Goal: Task Accomplishment & Management: Use online tool/utility

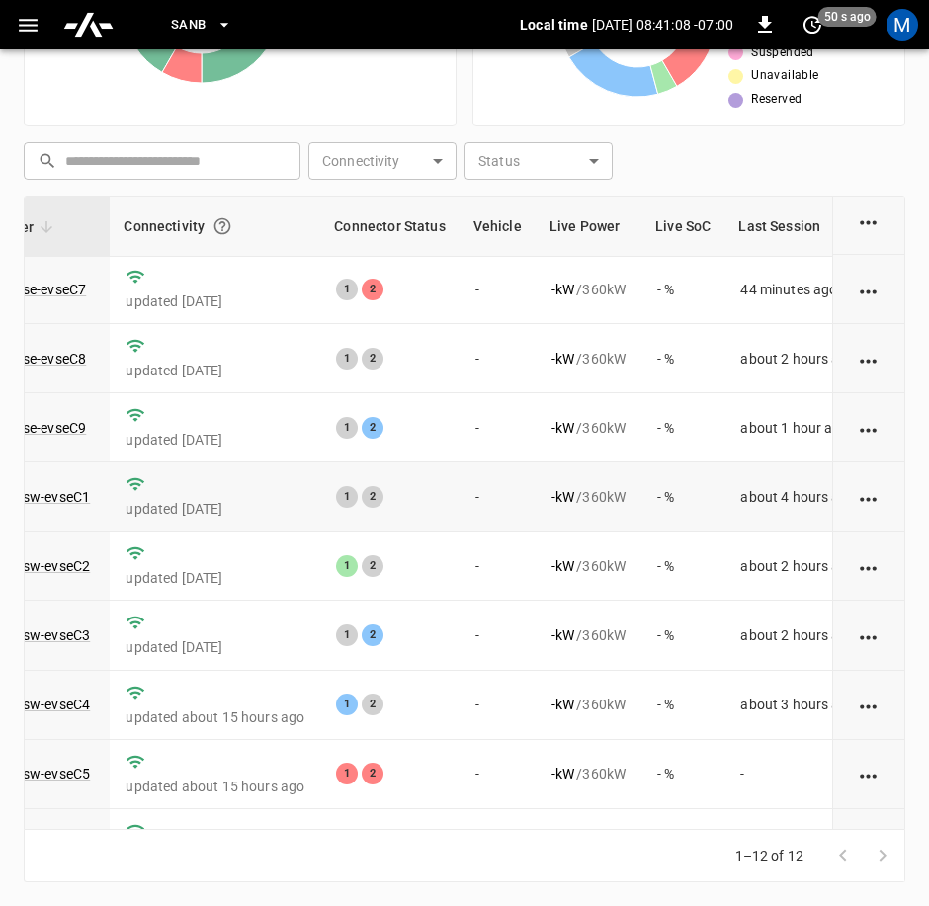
scroll to position [0, 197]
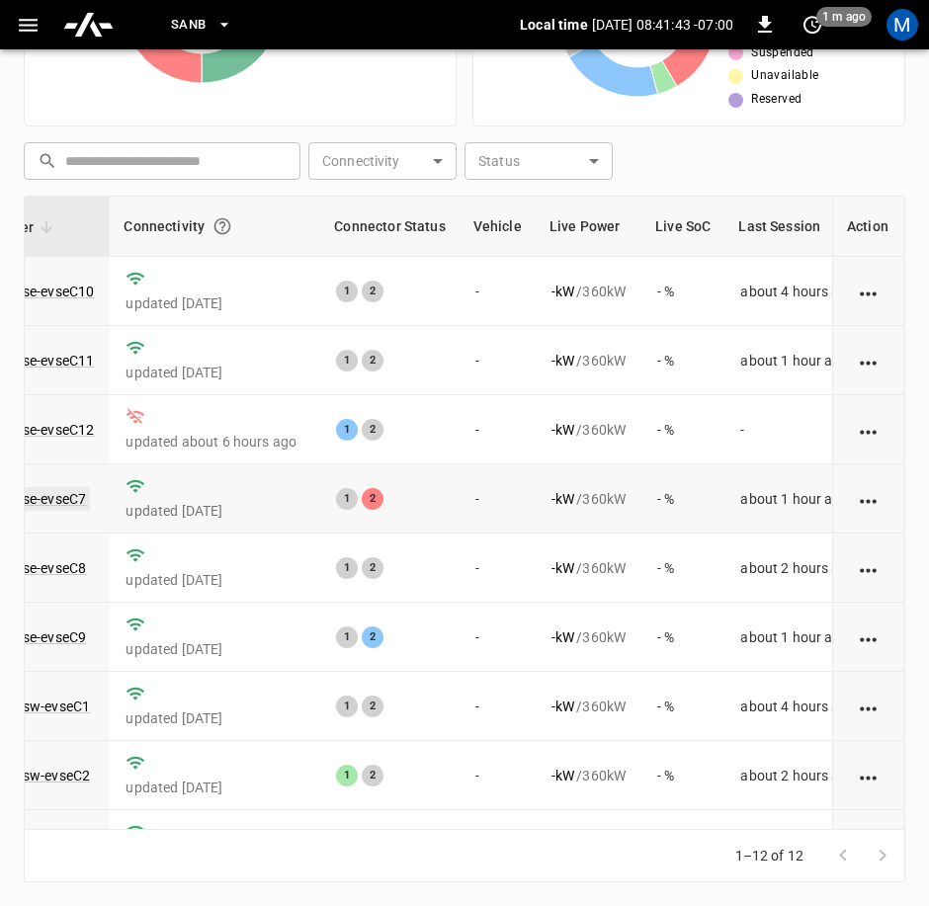
click at [71, 499] on link "ca-sb-se-evseC7" at bounding box center [35, 499] width 110 height 24
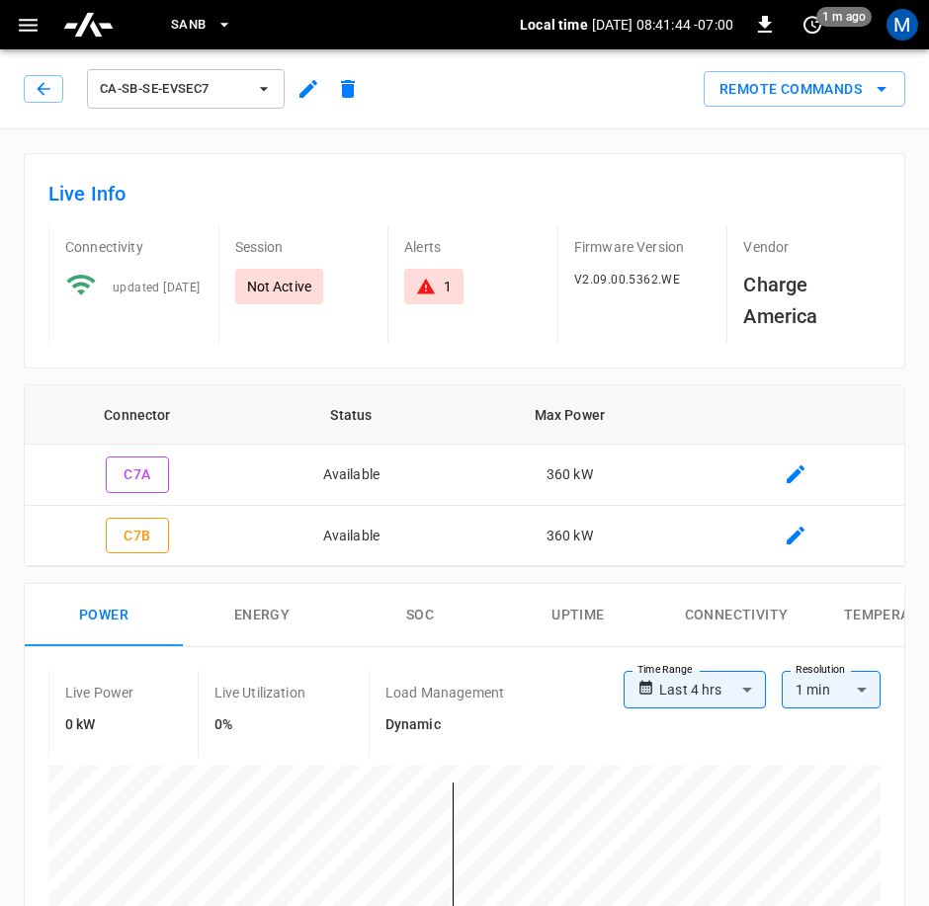
click at [815, 66] on div "Remote Commands" at bounding box center [799, 85] width 209 height 44
click at [826, 93] on button "Remote Commands" at bounding box center [804, 89] width 202 height 37
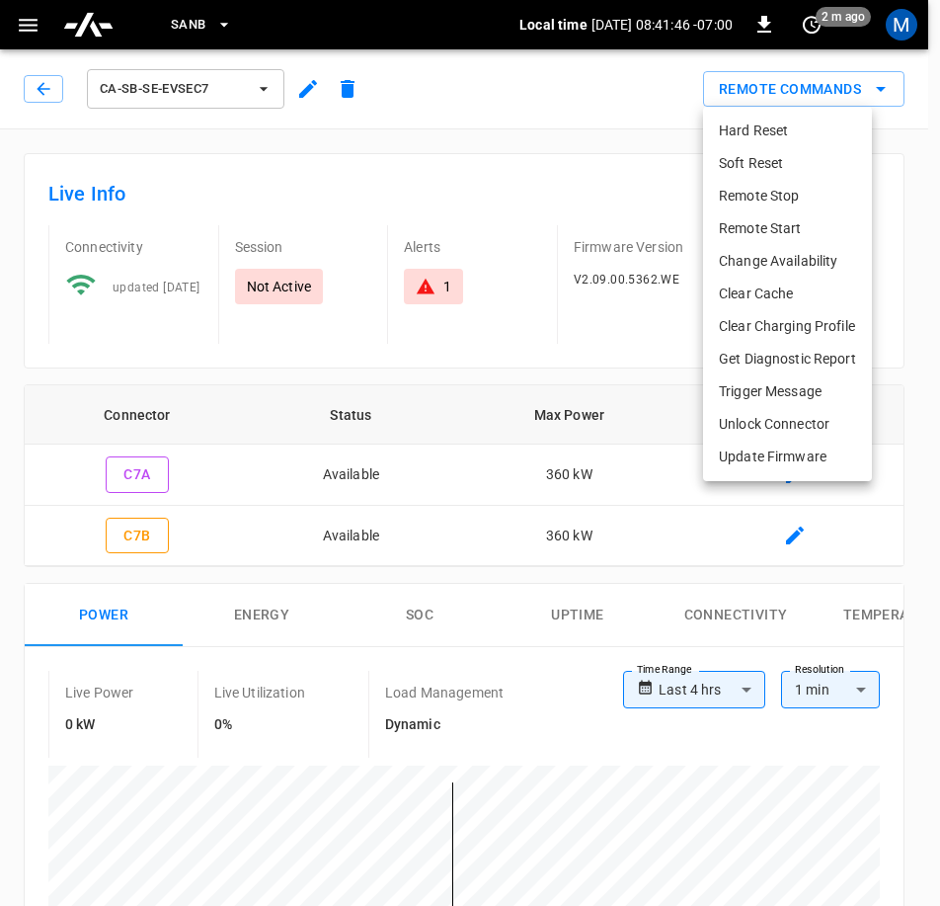
click at [791, 140] on li "Hard Reset" at bounding box center [787, 131] width 169 height 33
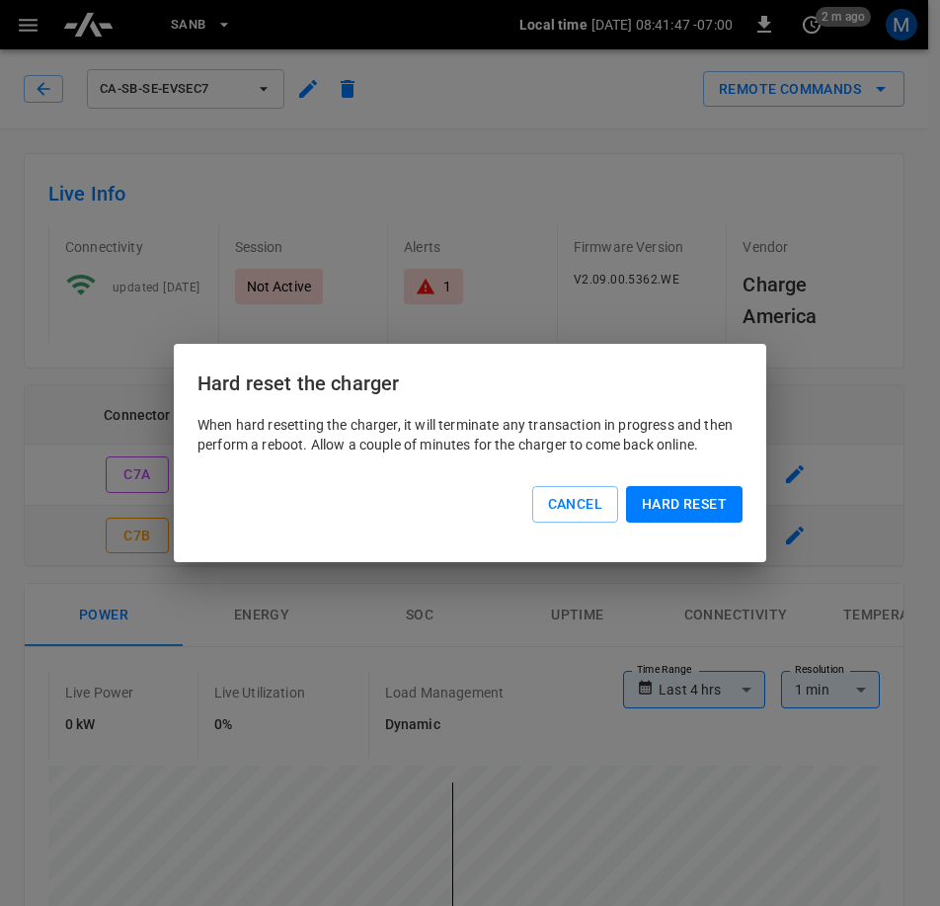
drag, startPoint x: 676, startPoint y: 509, endPoint x: 669, endPoint y: 525, distance: 17.3
click at [676, 514] on button "Hard reset" at bounding box center [684, 504] width 117 height 37
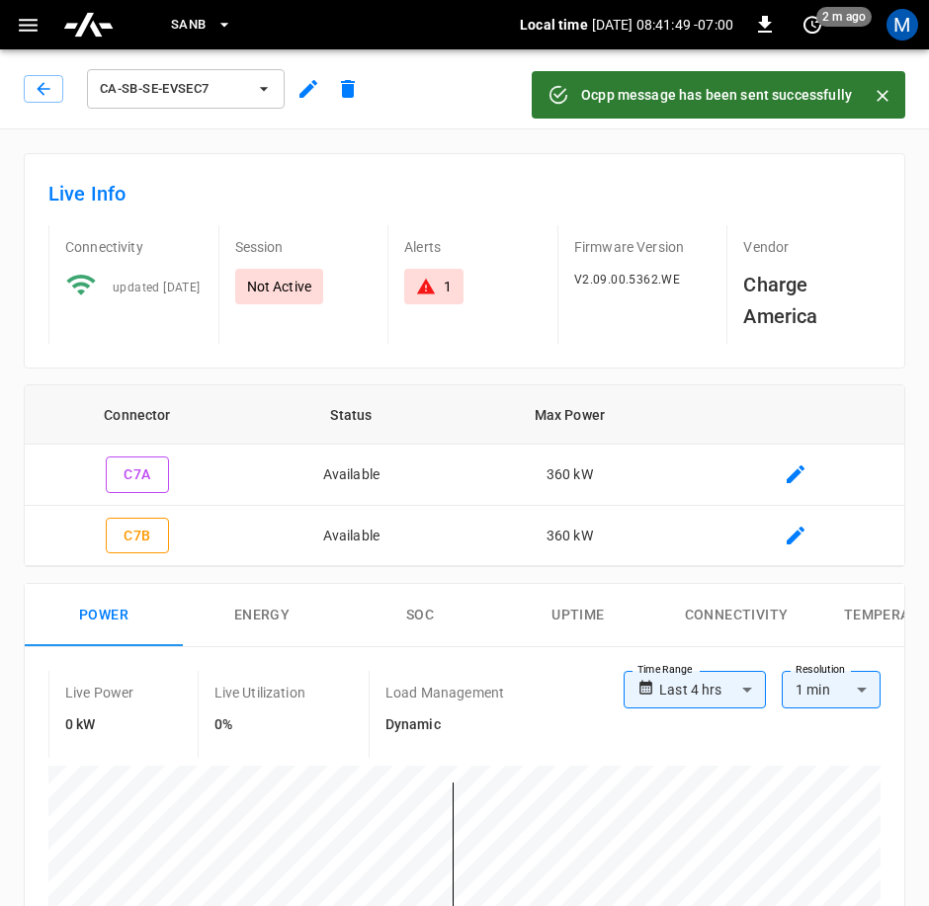
click at [29, 82] on button "button" at bounding box center [44, 89] width 40 height 28
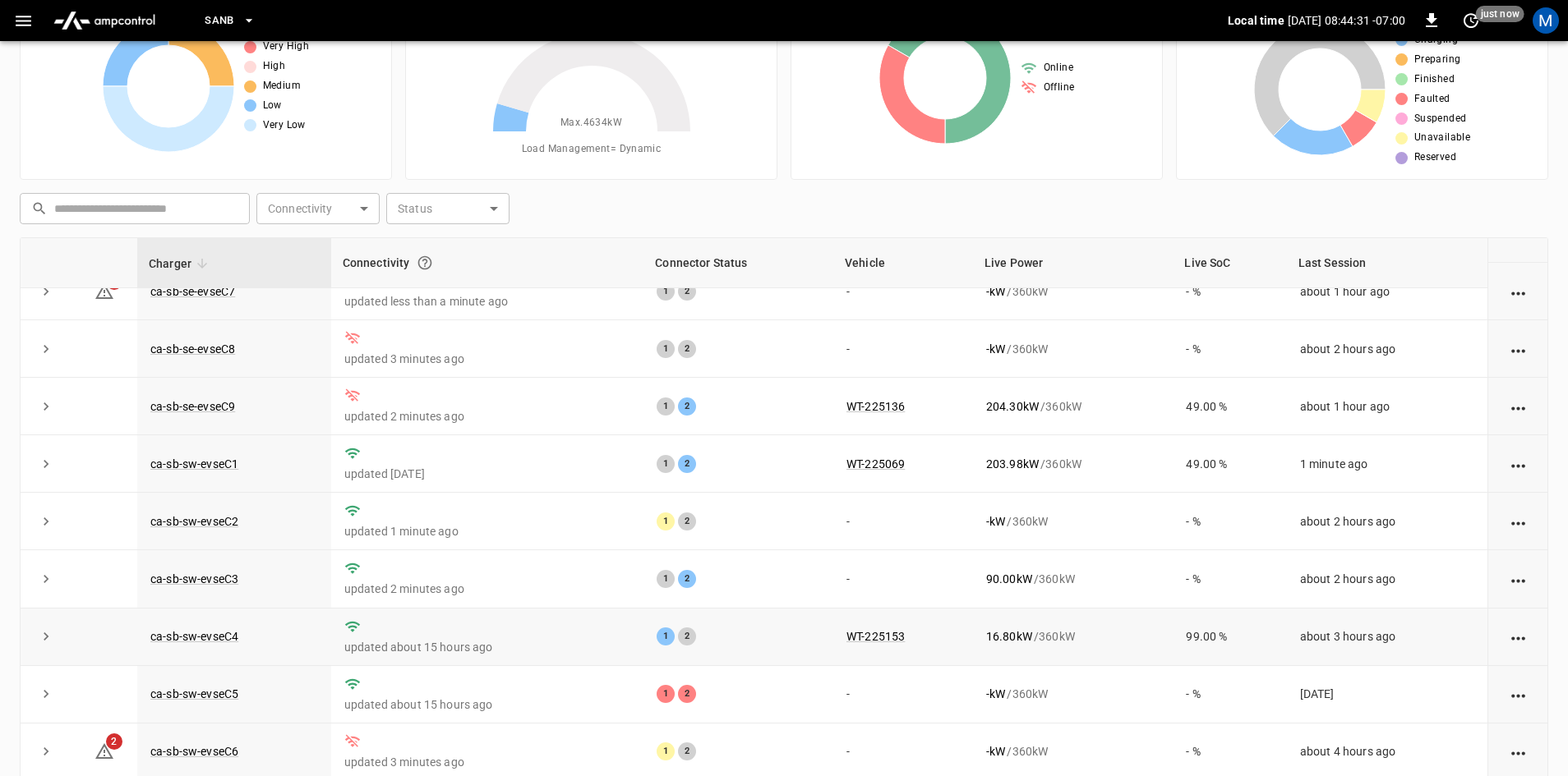
scroll to position [159, 0]
